Goal: Ask a question

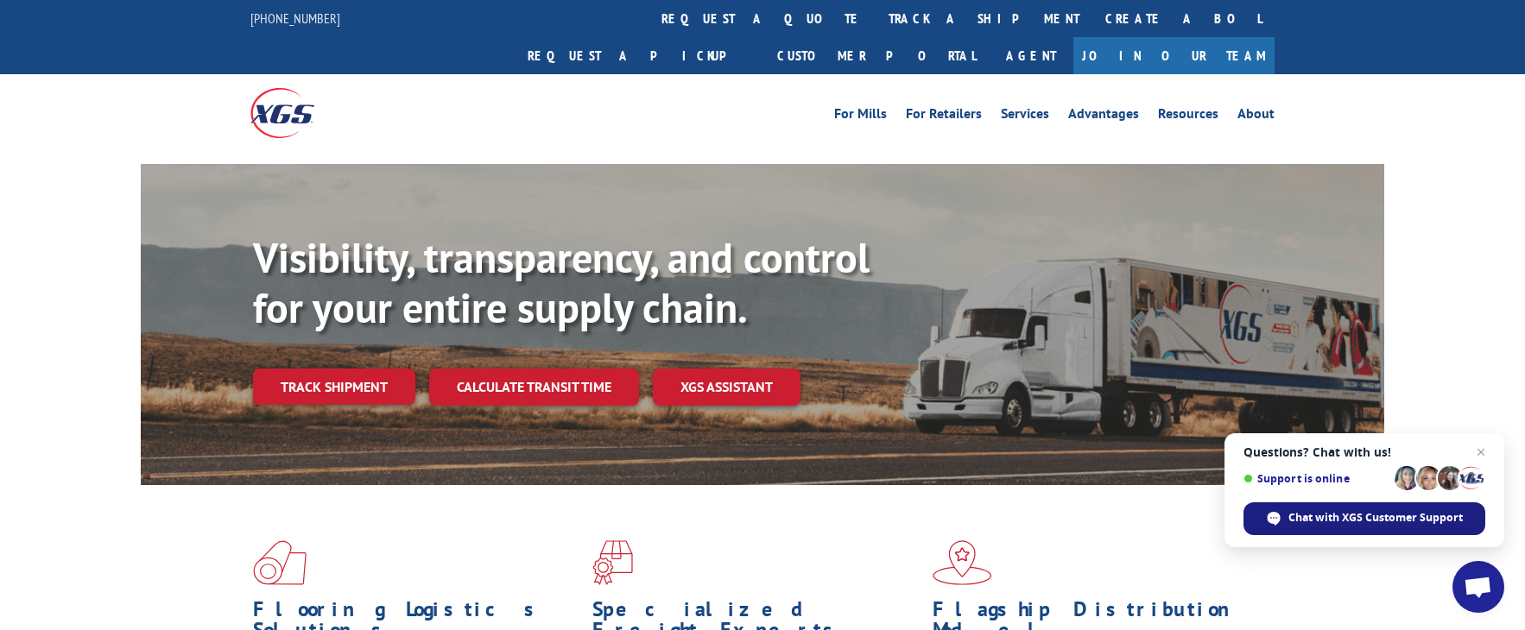
click at [1424, 515] on span "Chat with XGS Customer Support" at bounding box center [1375, 518] width 174 height 16
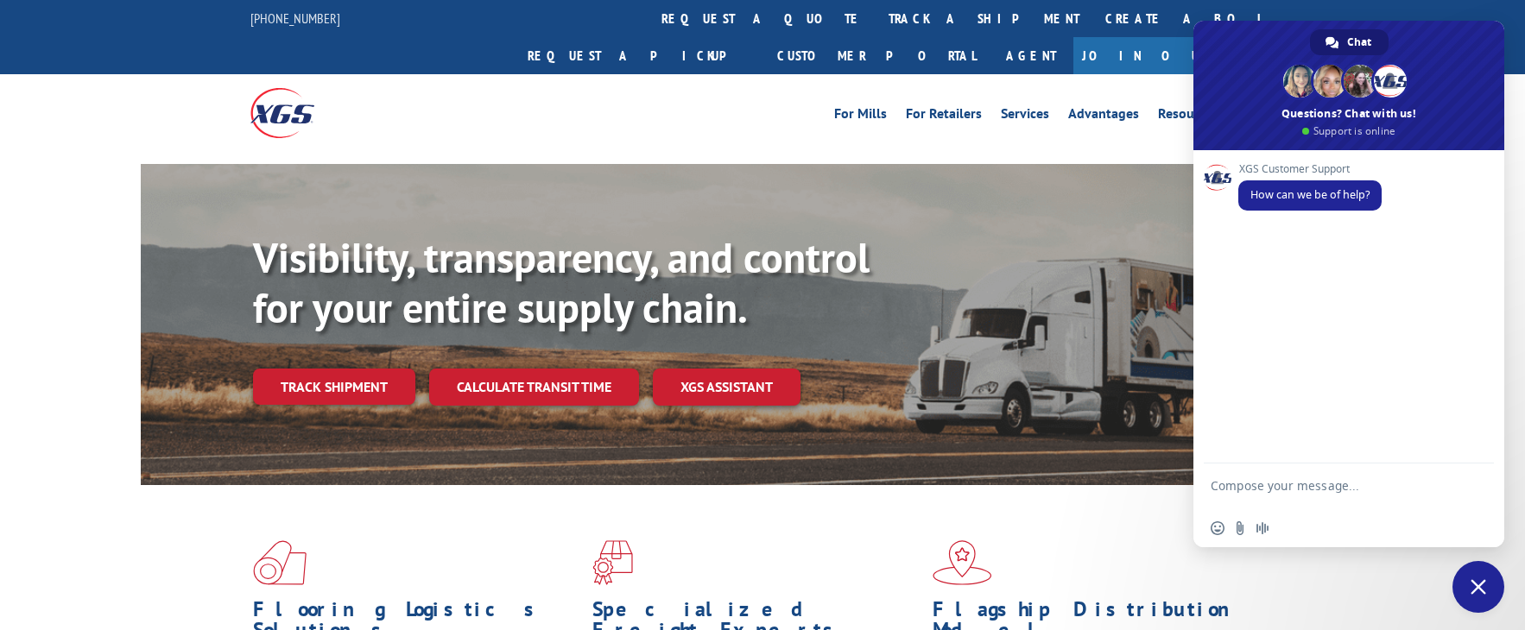
click at [1266, 495] on textarea "Compose your message..." at bounding box center [1329, 493] width 238 height 31
type textarea "C"
paste textarea "31463733"
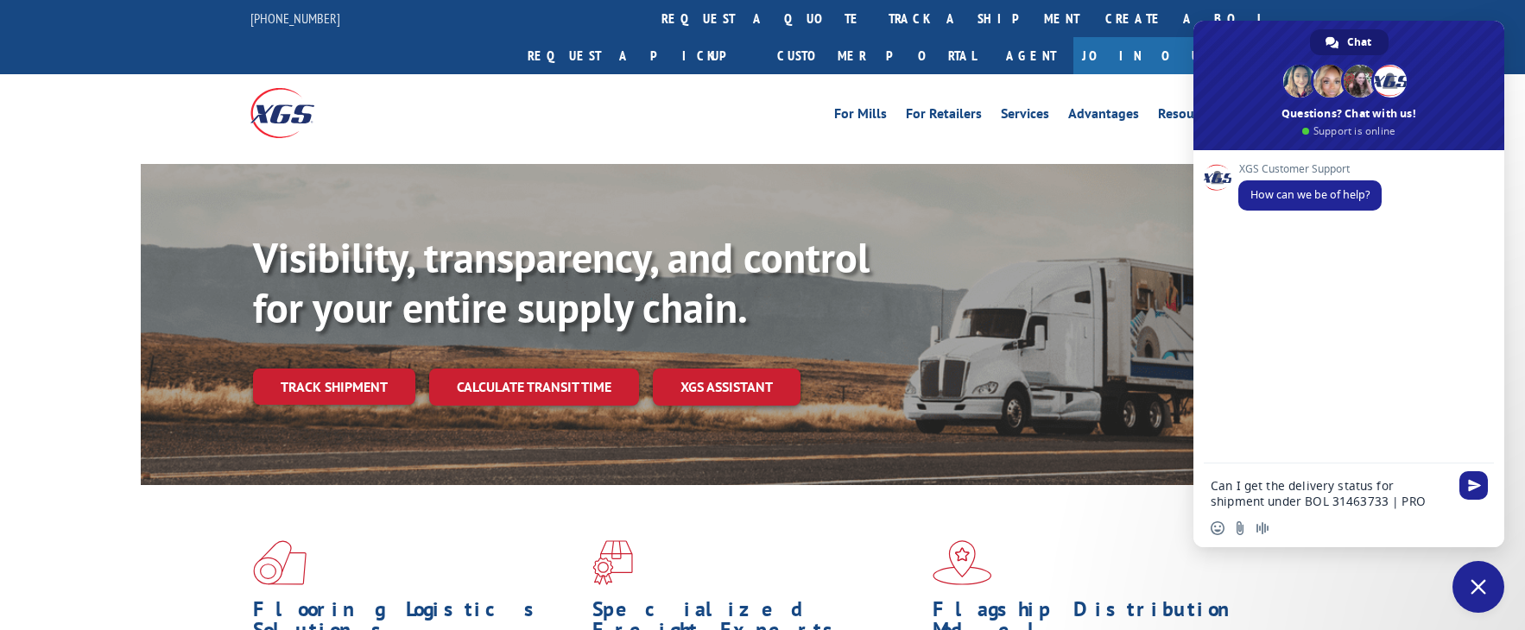
drag, startPoint x: 1386, startPoint y: 501, endPoint x: 1399, endPoint y: 503, distance: 12.4
click at [1387, 501] on textarea "Can I get the delivery status for shipment under BOL 31463733 | PRO" at bounding box center [1329, 493] width 238 height 31
paste textarea "17009429"
type textarea "Can I get the delivery status for shipment under BOL 31463733 | PRO 17009429? T…"
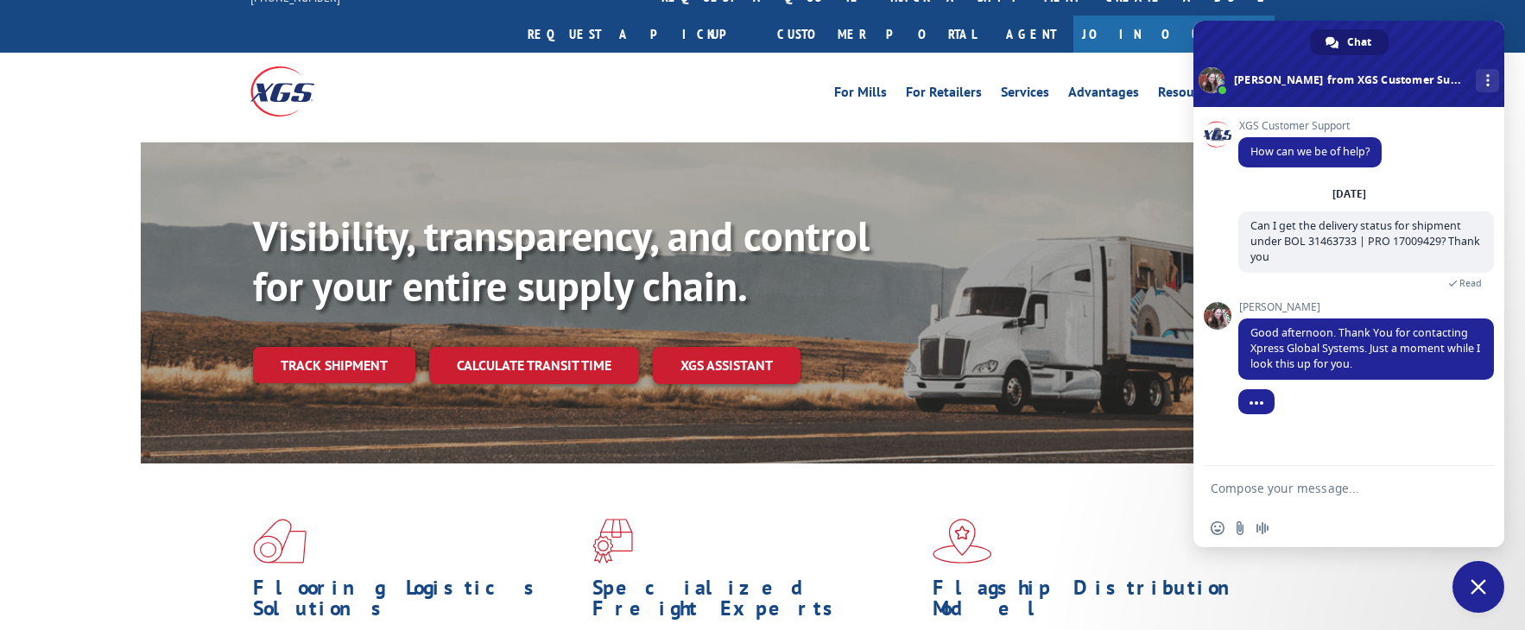
scroll to position [22, 0]
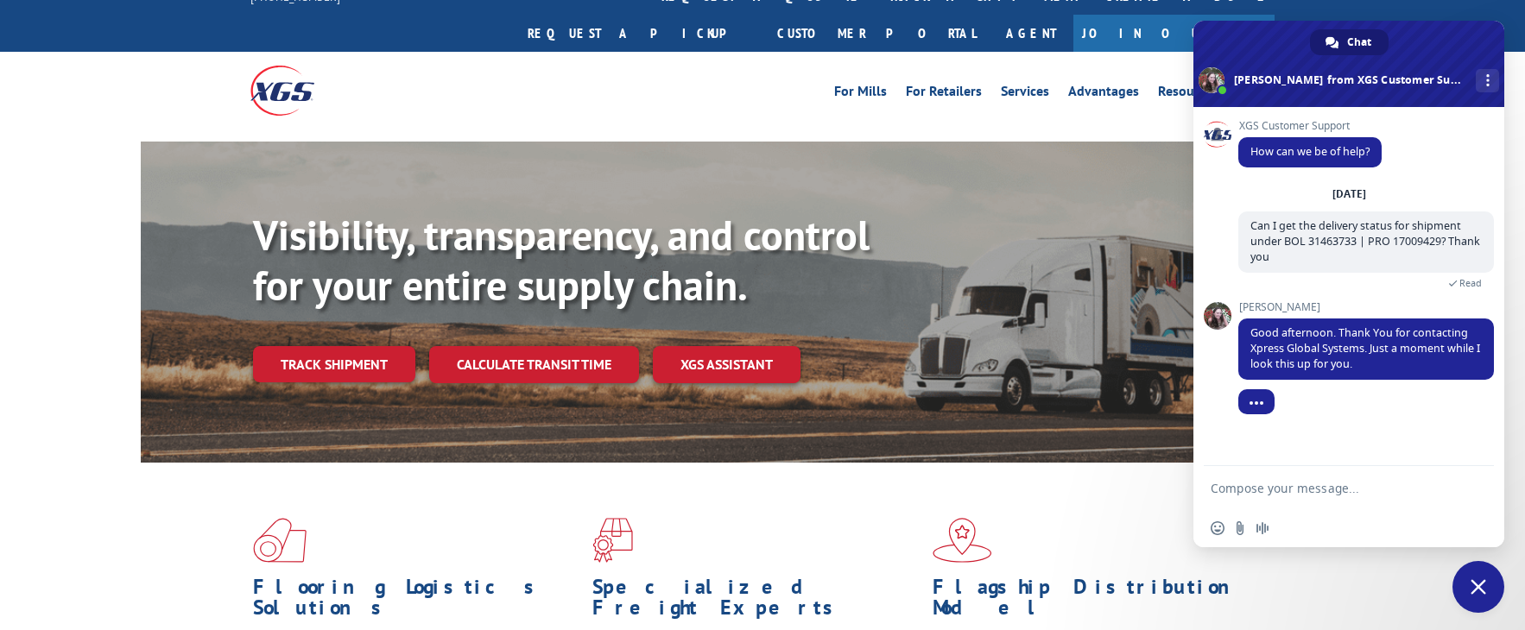
click at [628, 78] on div "For Mills For Retailers Services Advantages Resources About For Mills For Retai…" at bounding box center [891, 91] width 768 height 26
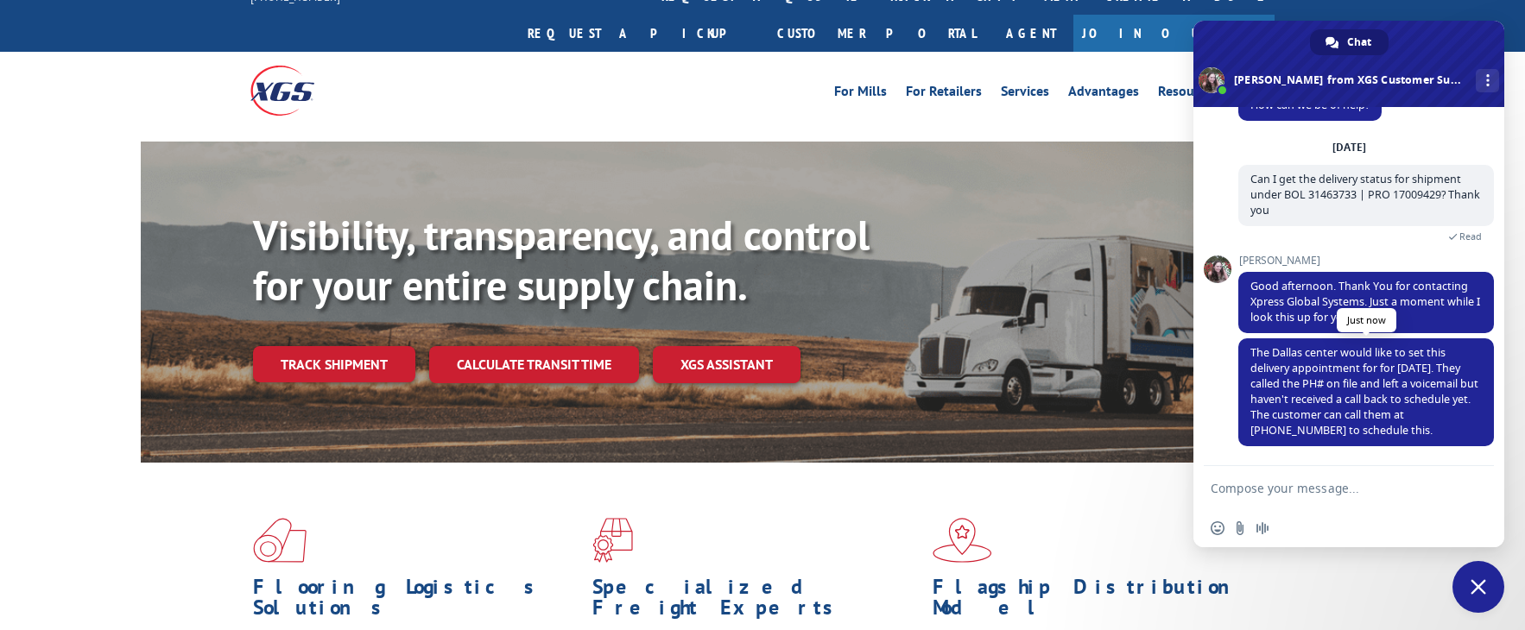
scroll to position [43, 0]
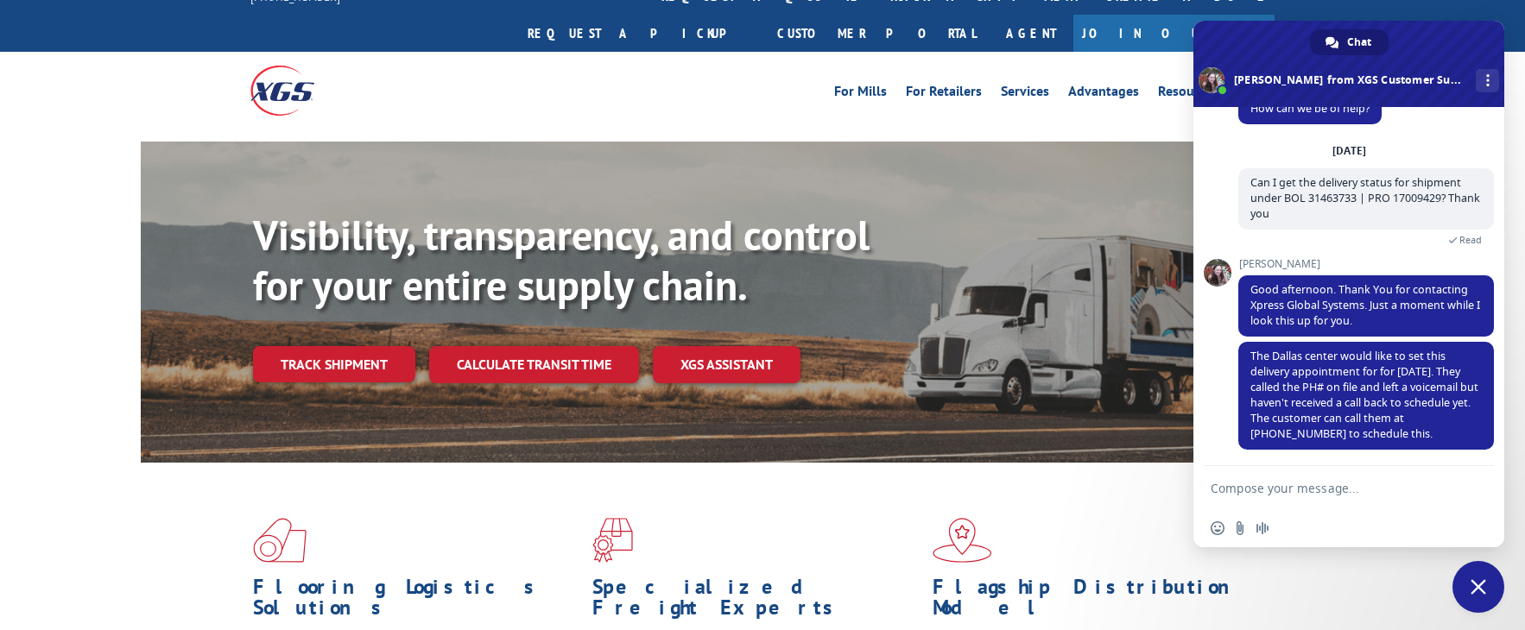
click at [1293, 474] on form at bounding box center [1329, 489] width 238 height 47
click at [1292, 481] on form at bounding box center [1329, 489] width 238 height 47
click at [1266, 487] on textarea "Compose your message..." at bounding box center [1329, 489] width 238 height 16
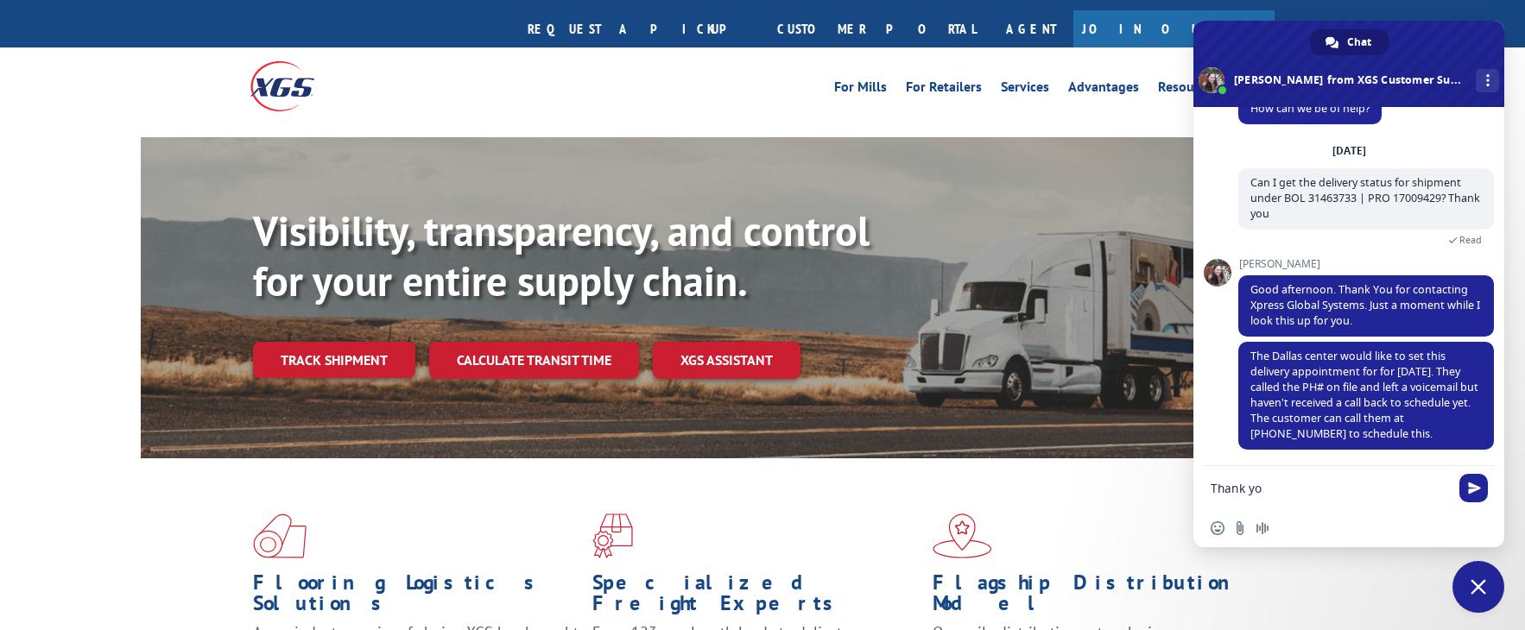
type textarea "Thank you"
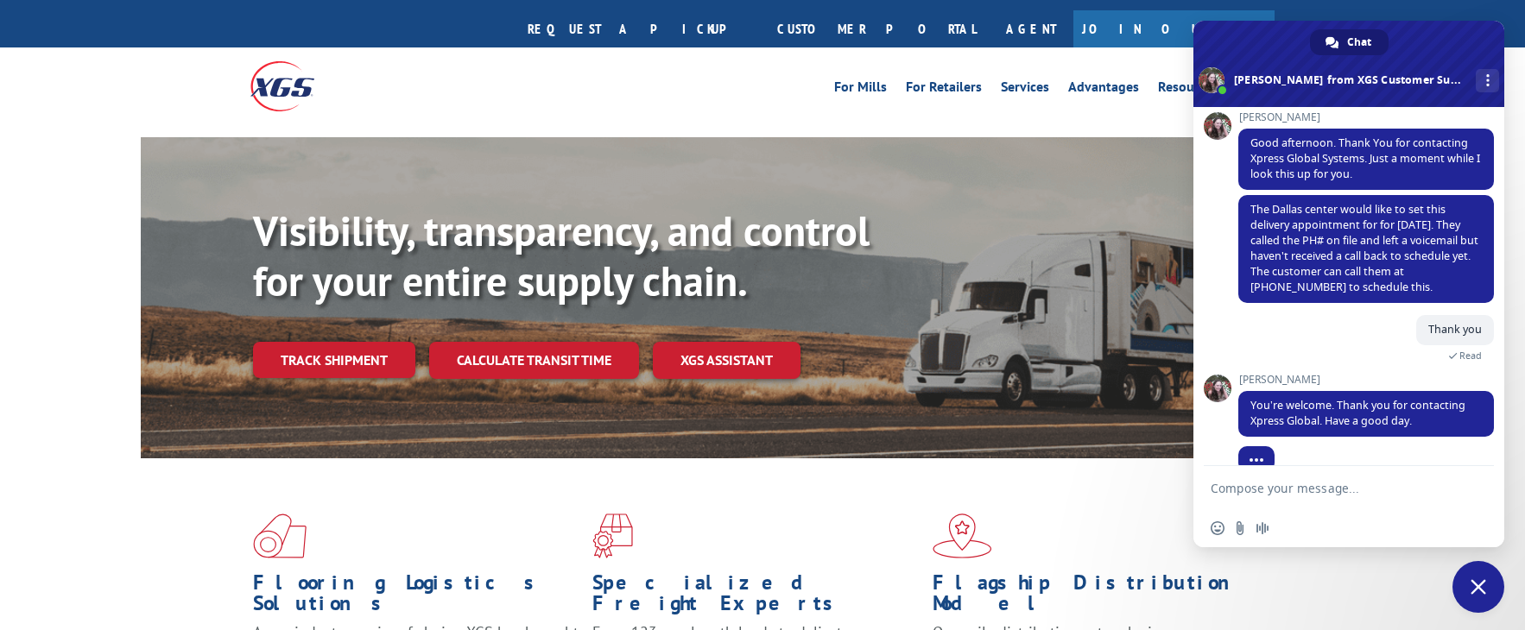
scroll to position [177, 0]
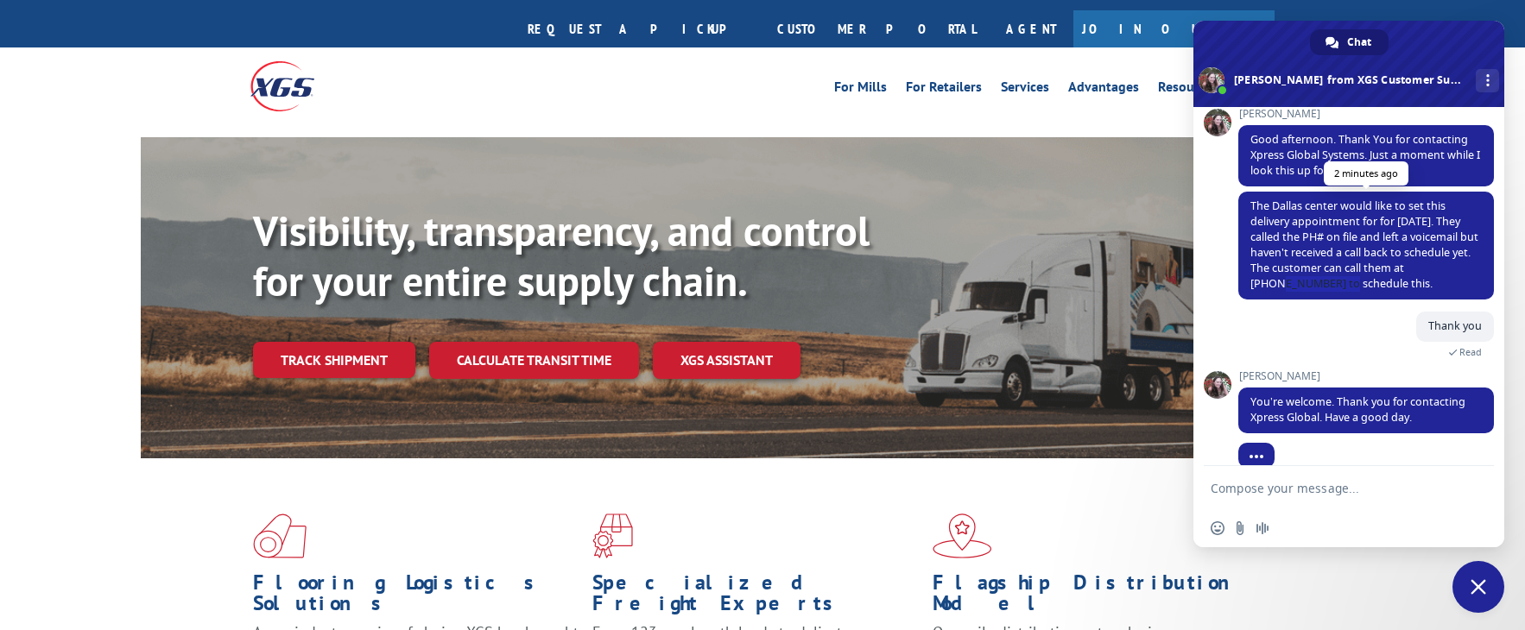
drag, startPoint x: 1474, startPoint y: 268, endPoint x: 1447, endPoint y: 299, distance: 41.6
click at [1406, 269] on span "The Dallas center would like to set this delivery appointment for for [DATE]. T…" at bounding box center [1364, 245] width 228 height 92
copy span "[PHONE_NUMBER]"
